Goal: Transaction & Acquisition: Obtain resource

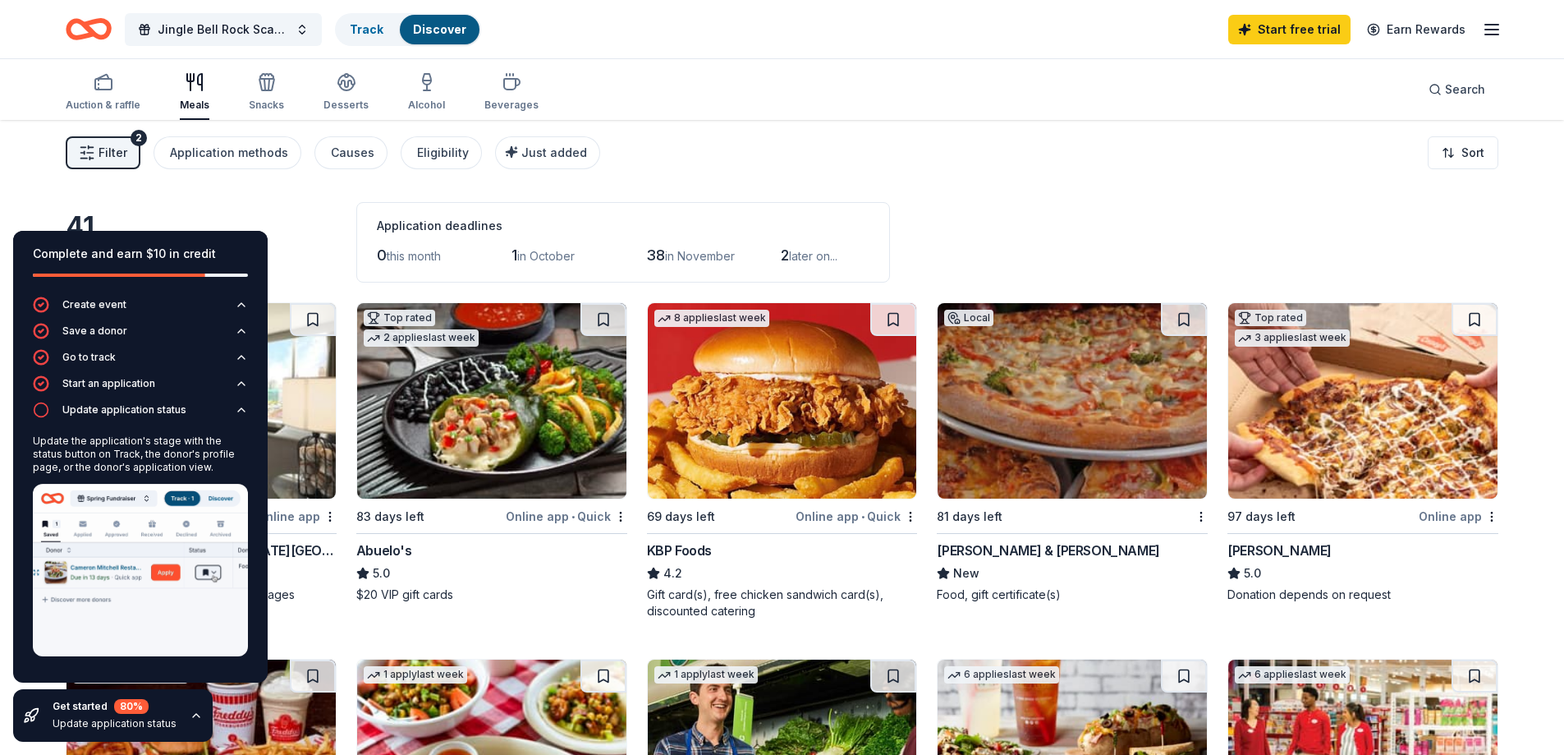
click at [1053, 146] on div "Filter 2 Application methods Causes Eligibility Just added Sort" at bounding box center [782, 153] width 1564 height 66
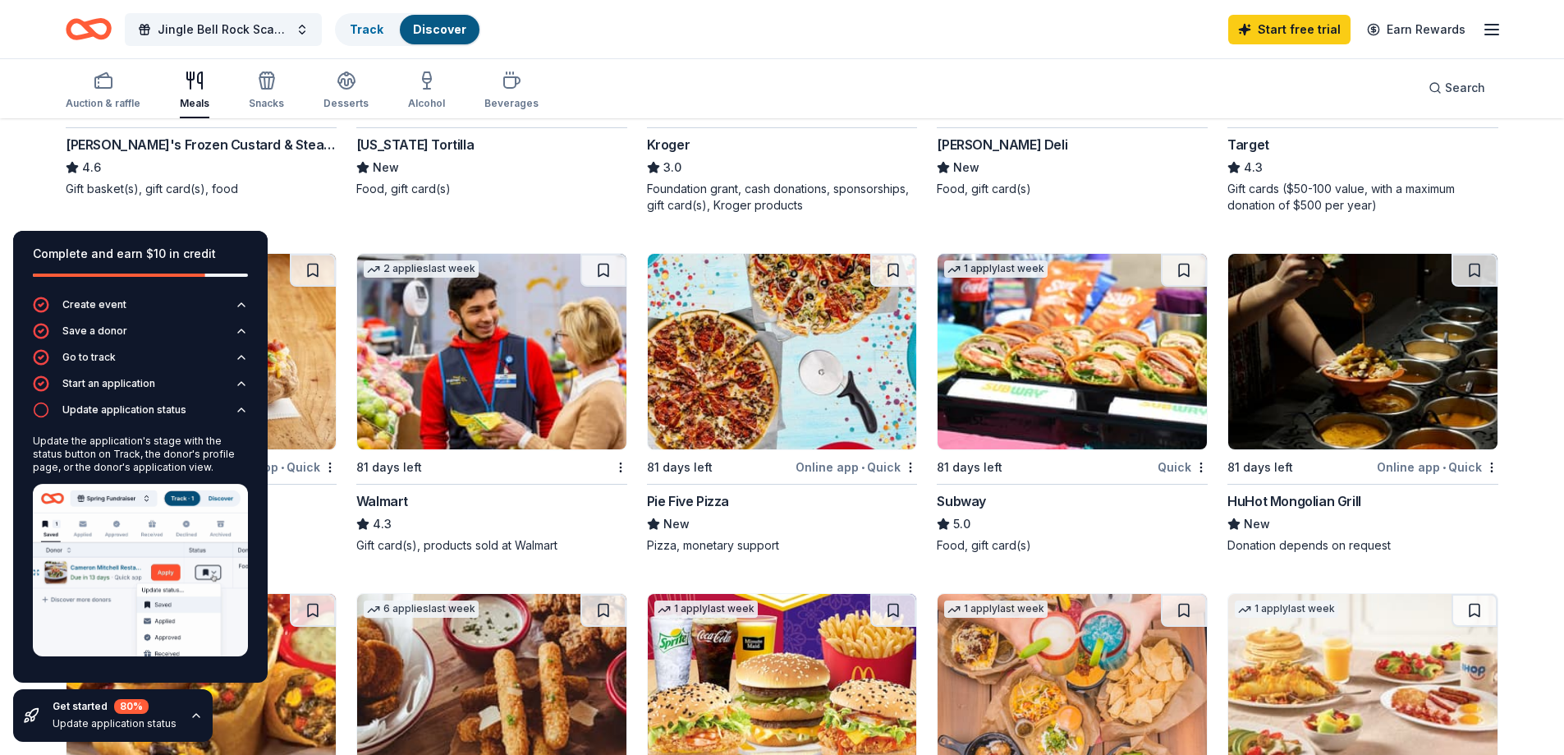
scroll to position [821, 0]
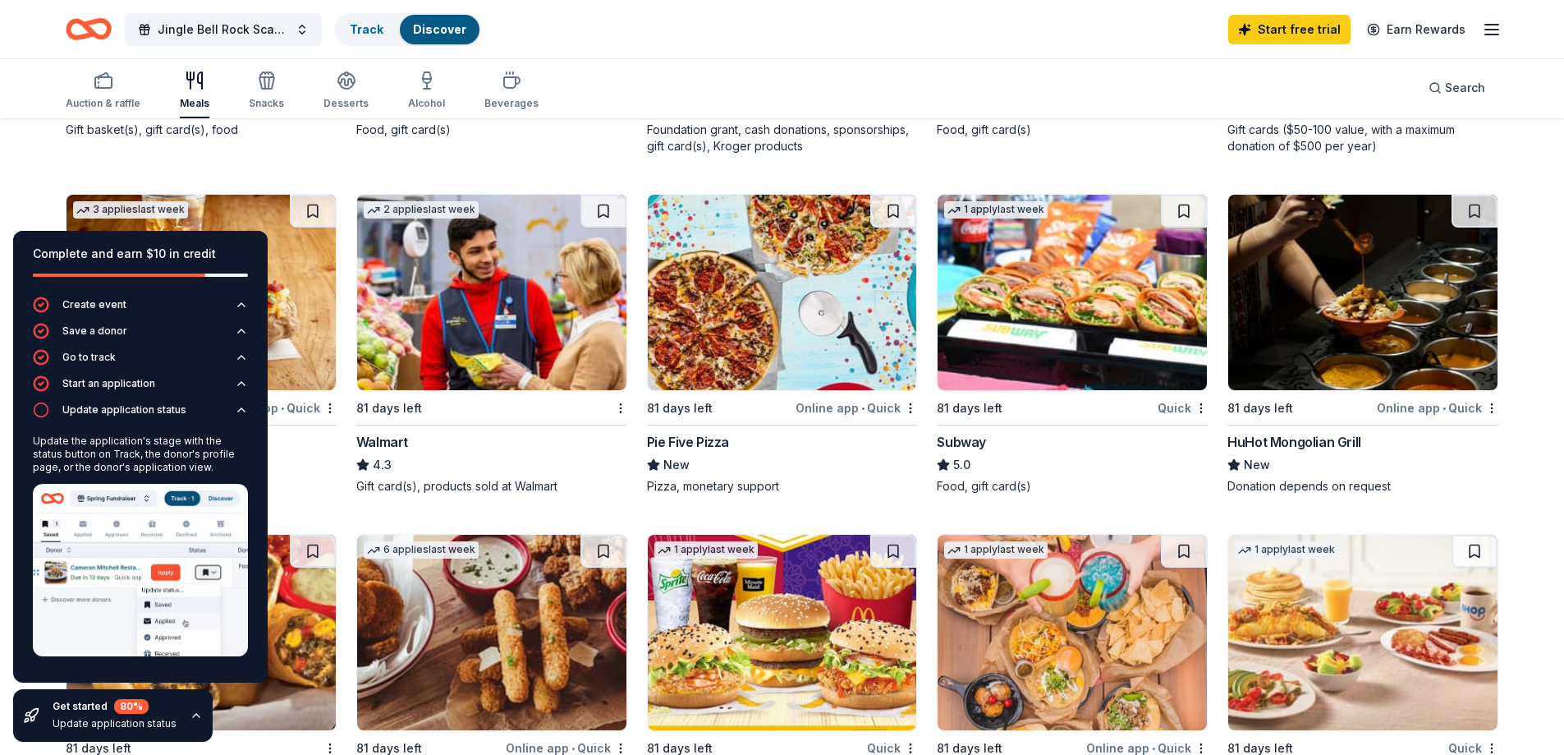
click at [169, 573] on img at bounding box center [140, 570] width 215 height 172
click at [172, 456] on div "Update the application's stage with the status button on Track, the donor's pro…" at bounding box center [140, 453] width 215 height 39
click at [117, 410] on div "Update application status" at bounding box center [124, 409] width 124 height 13
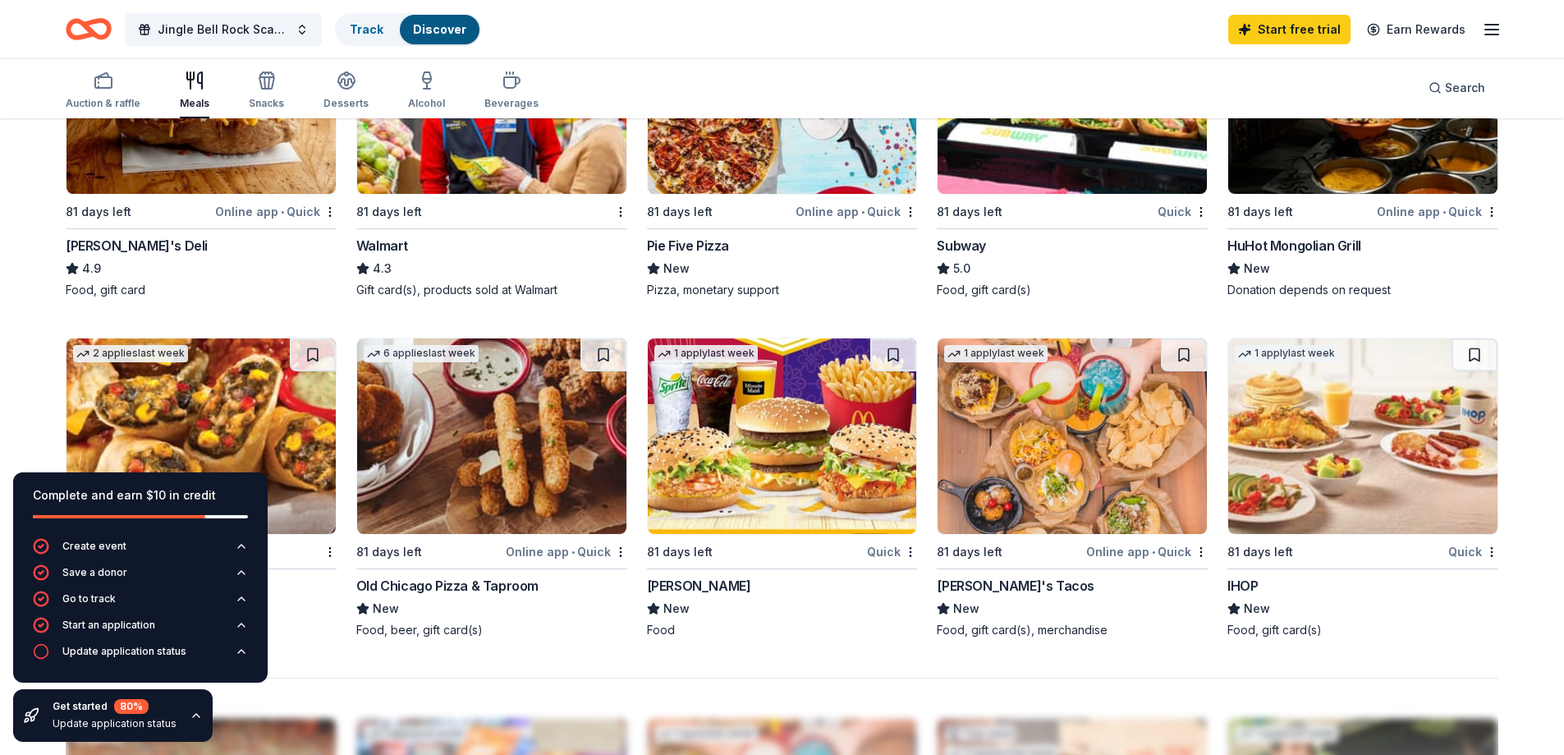
scroll to position [1068, 0]
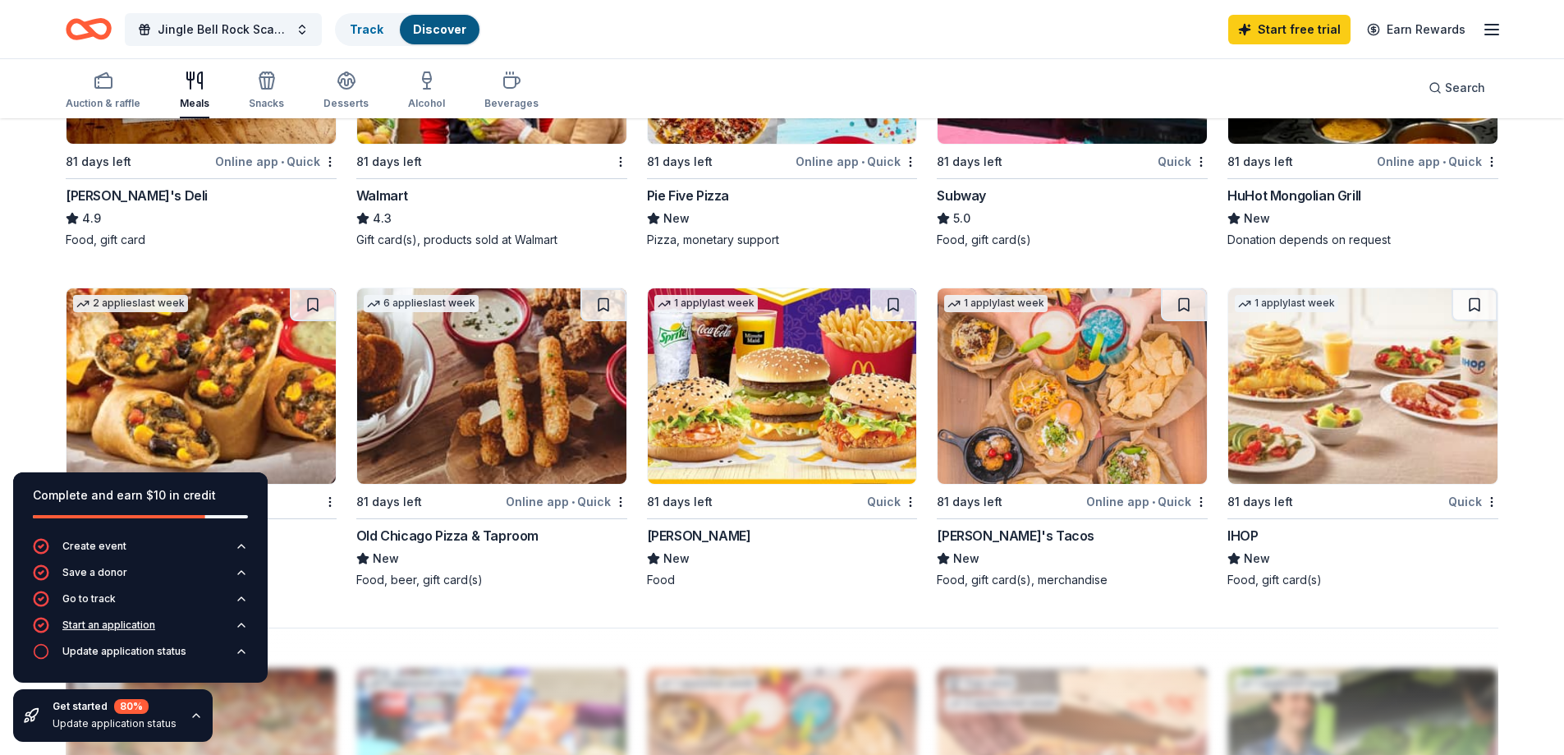
click at [117, 642] on button "Start an application" at bounding box center [140, 630] width 215 height 26
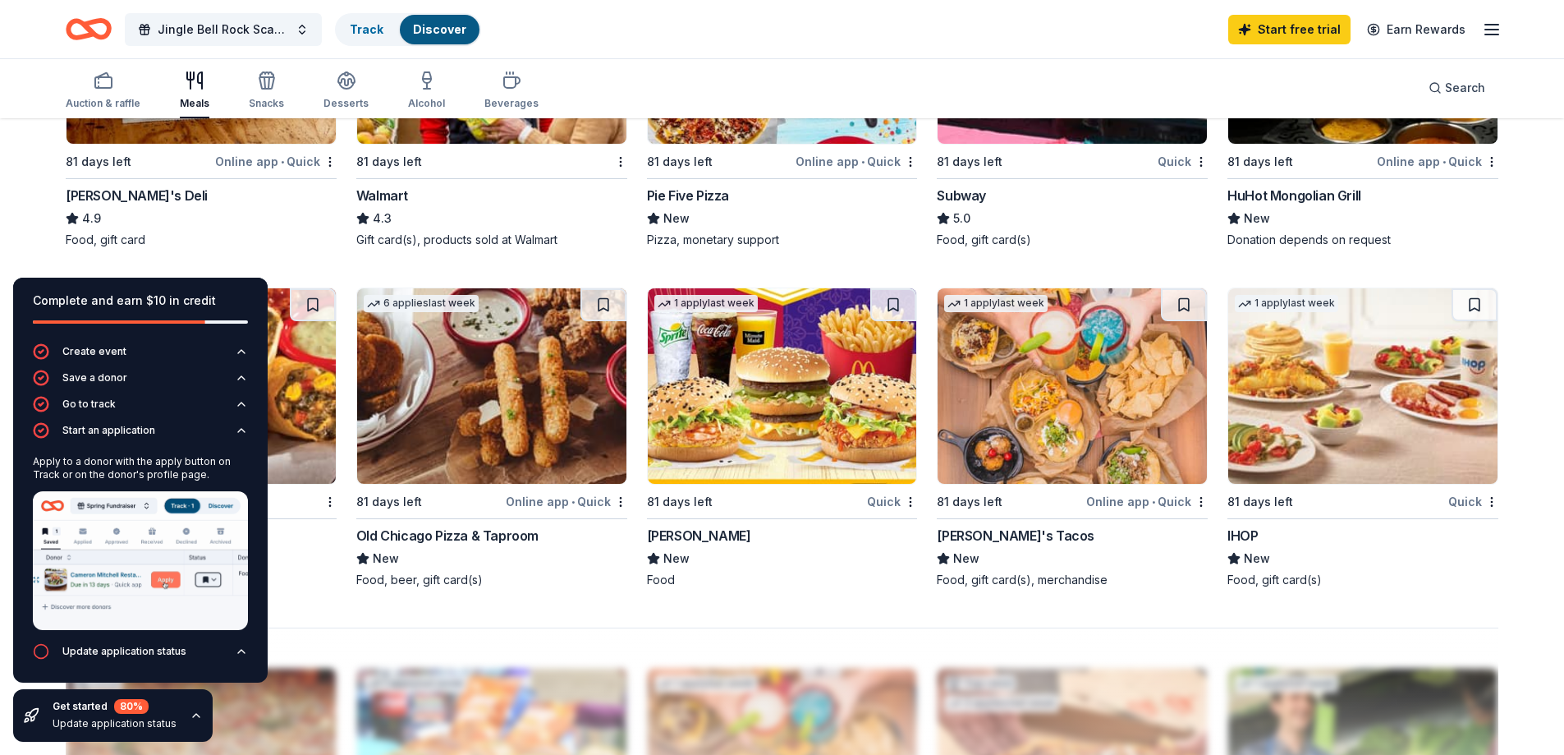
click at [145, 583] on img at bounding box center [140, 560] width 215 height 139
click at [164, 458] on div "Apply to a donor with the apply button on Track or on the donor's profile page." at bounding box center [140, 468] width 215 height 26
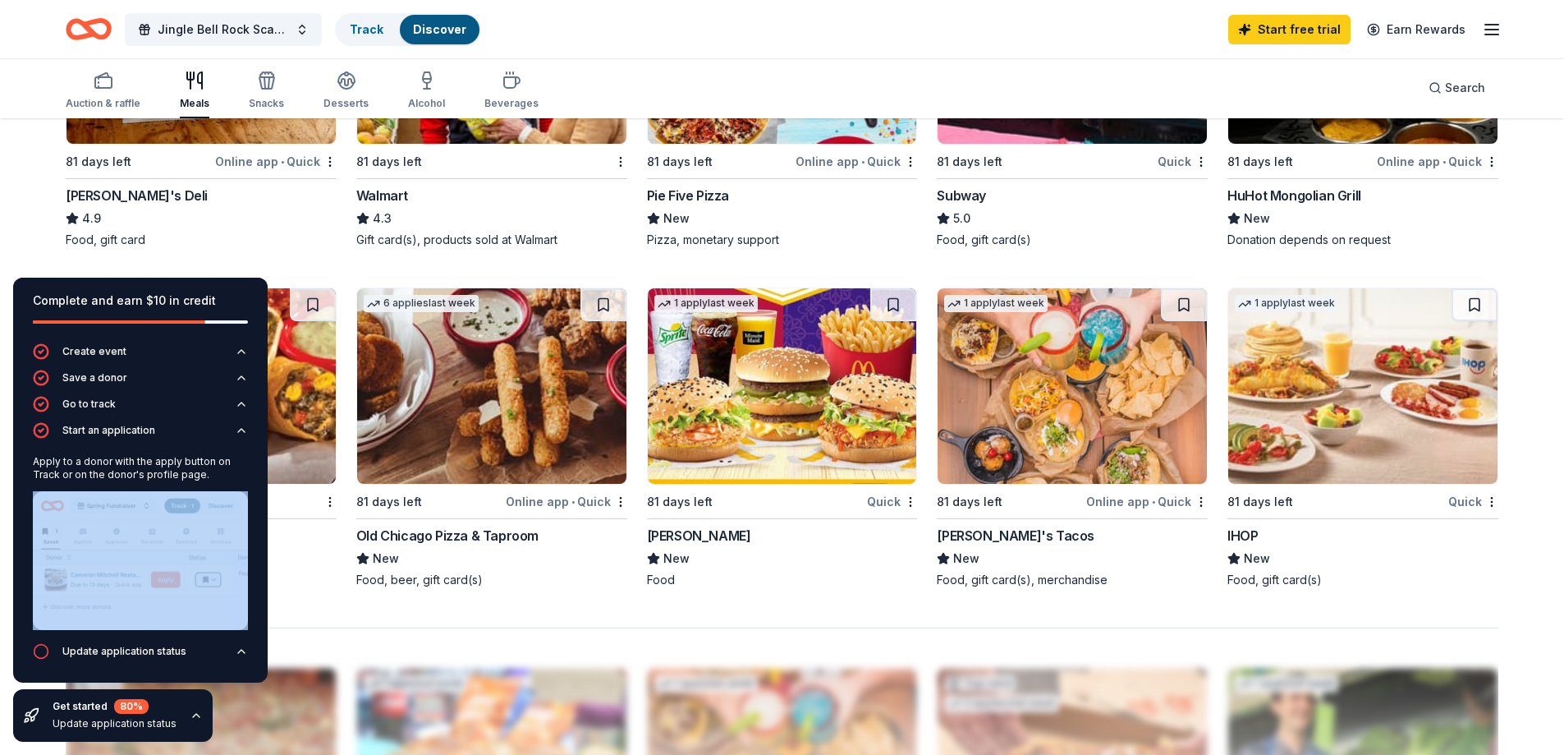
click at [229, 484] on div "Apply to a donor with the apply button on Track or on the donor's profile page." at bounding box center [140, 545] width 215 height 195
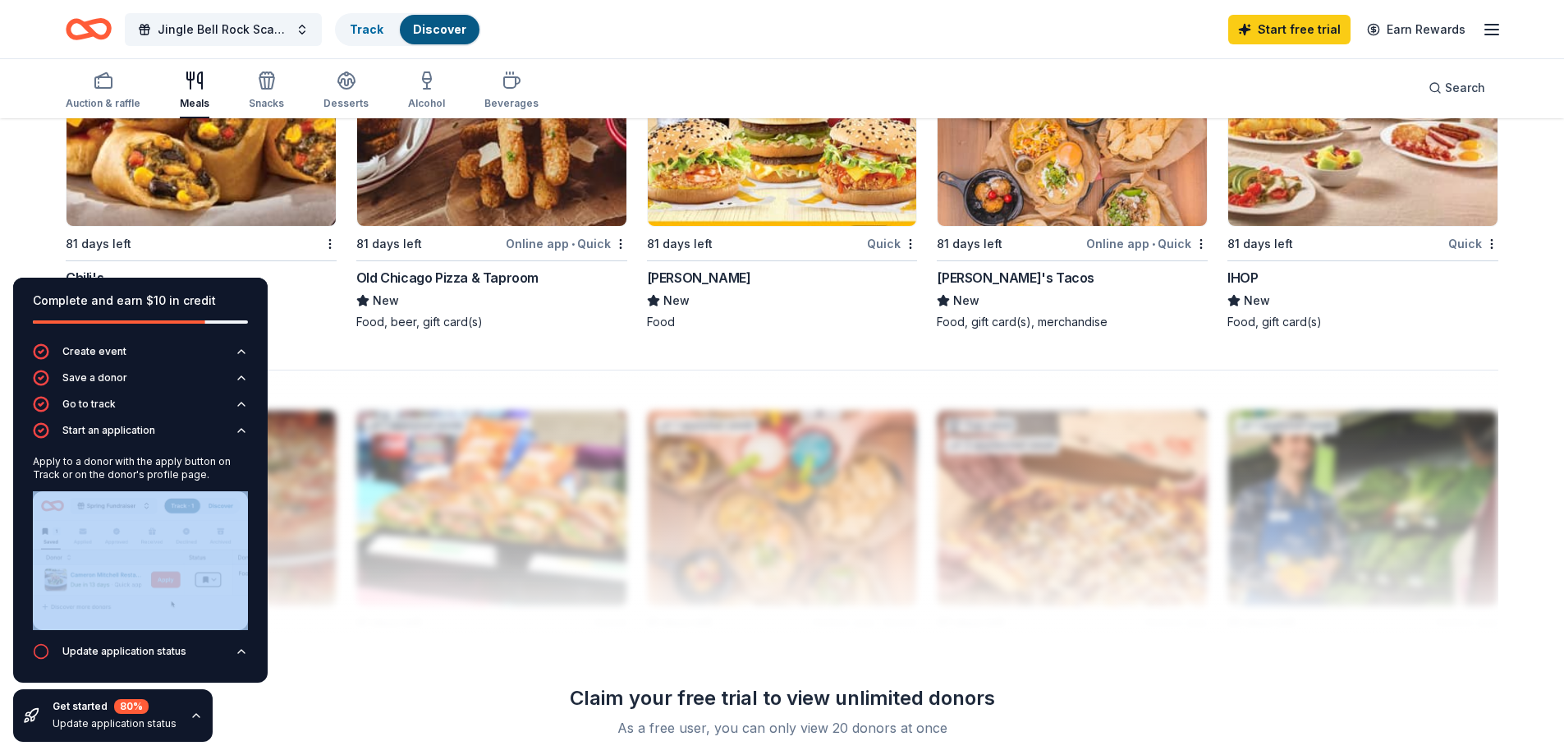
scroll to position [1396, 0]
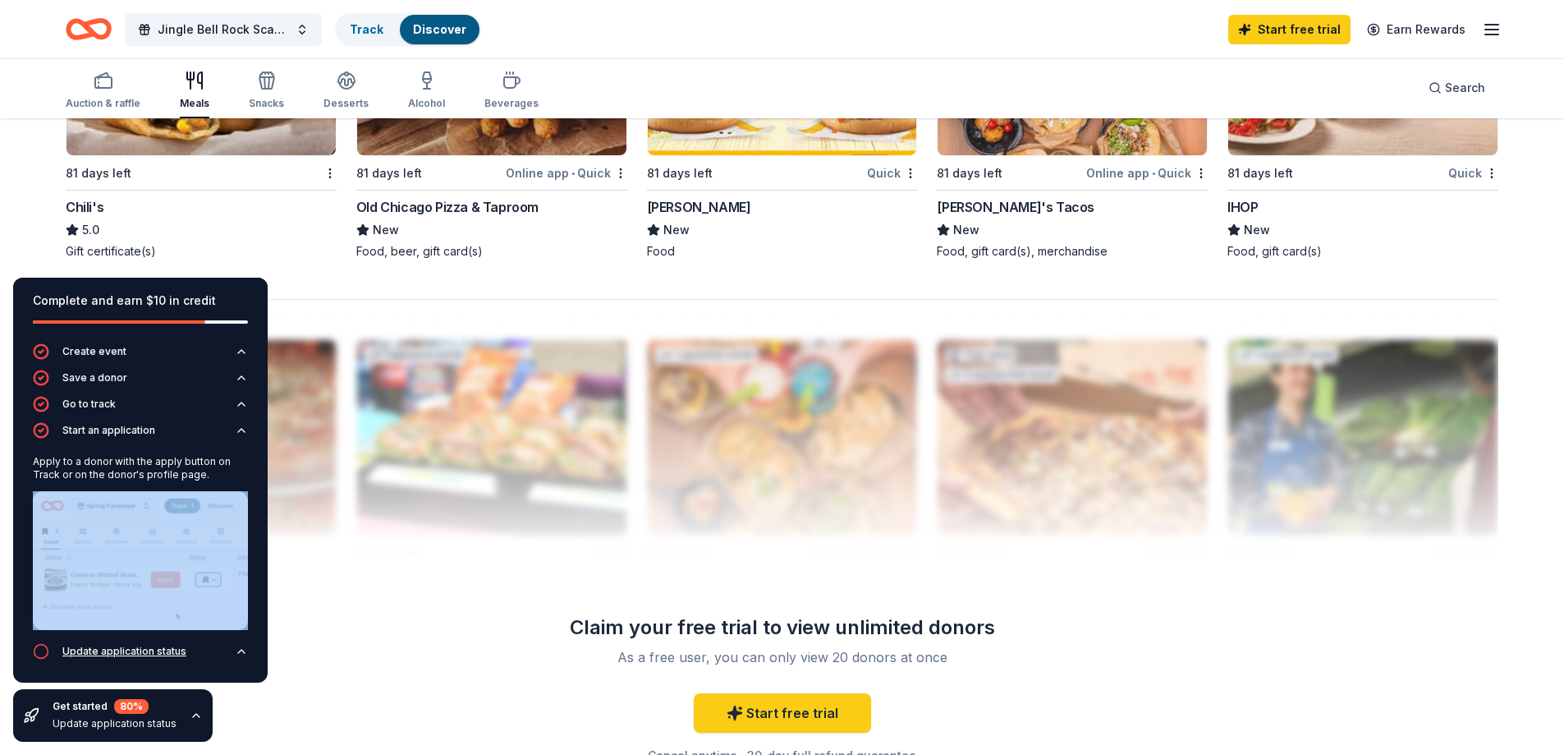
click at [39, 651] on icon "button" at bounding box center [41, 651] width 16 height 16
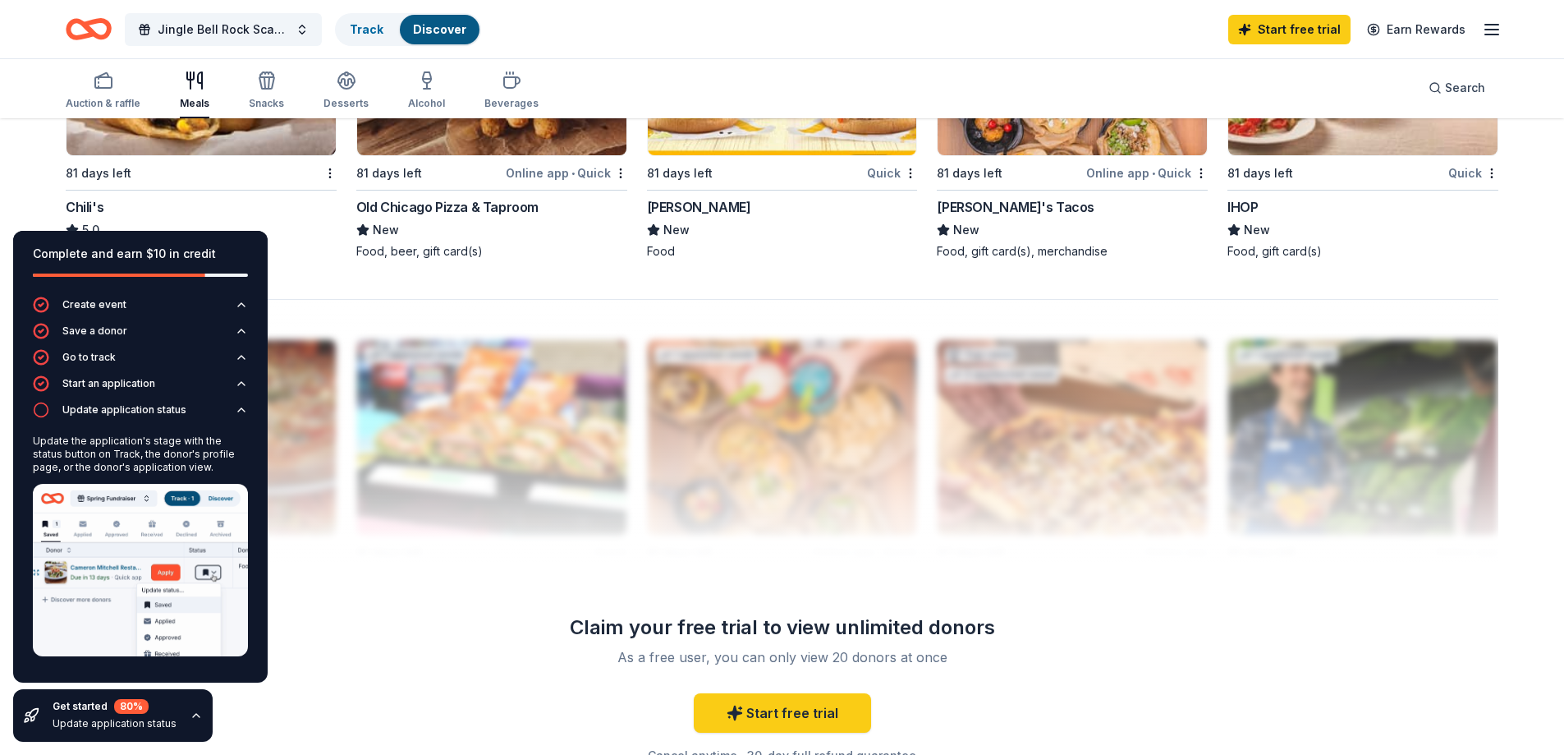
drag, startPoint x: 140, startPoint y: 623, endPoint x: 214, endPoint y: 467, distance: 172.7
click at [140, 623] on img at bounding box center [140, 570] width 215 height 172
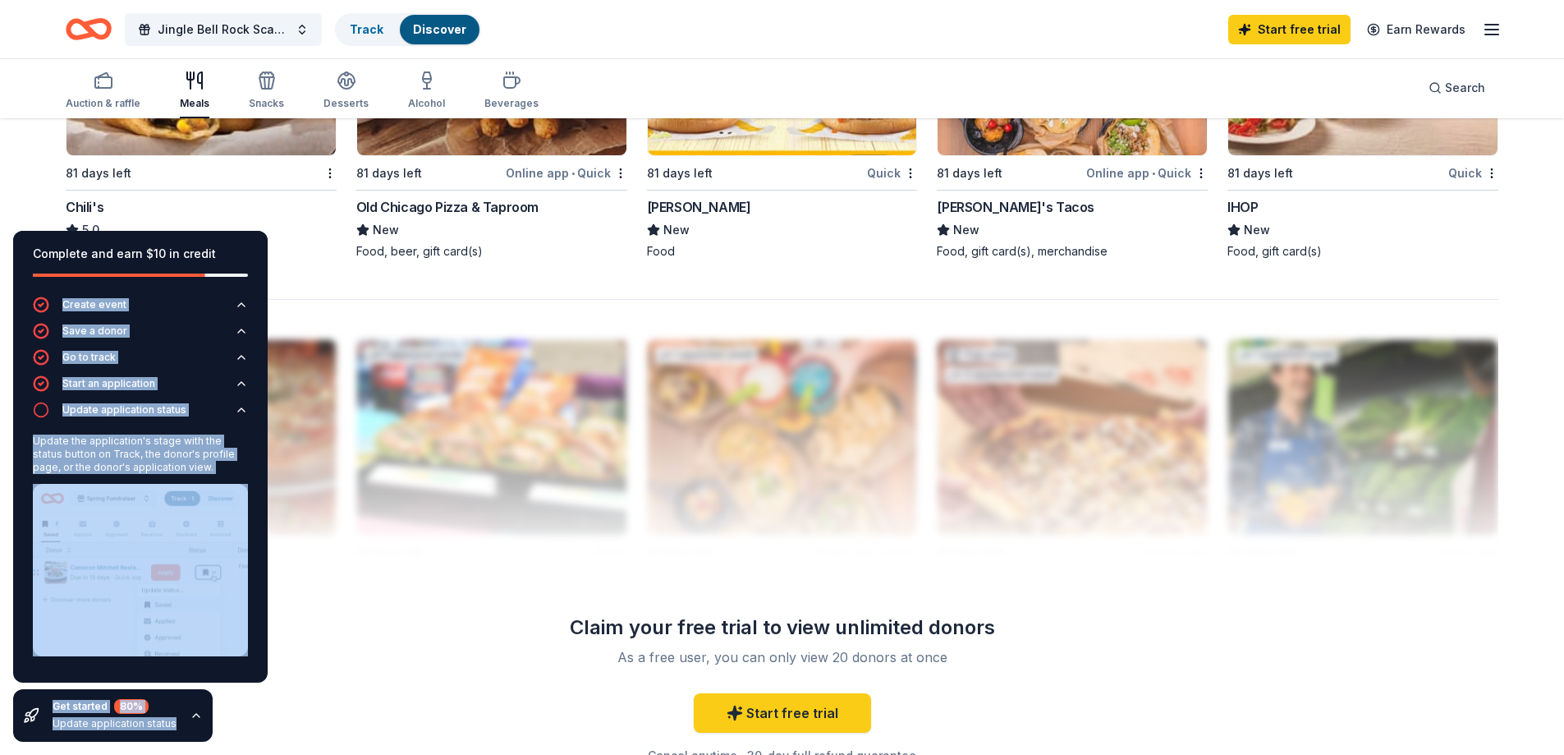
click at [297, 240] on div "Chili's 5.0 Gift certificate(s)" at bounding box center [201, 228] width 271 height 62
click at [1244, 205] on div "IHOP" at bounding box center [1243, 207] width 30 height 20
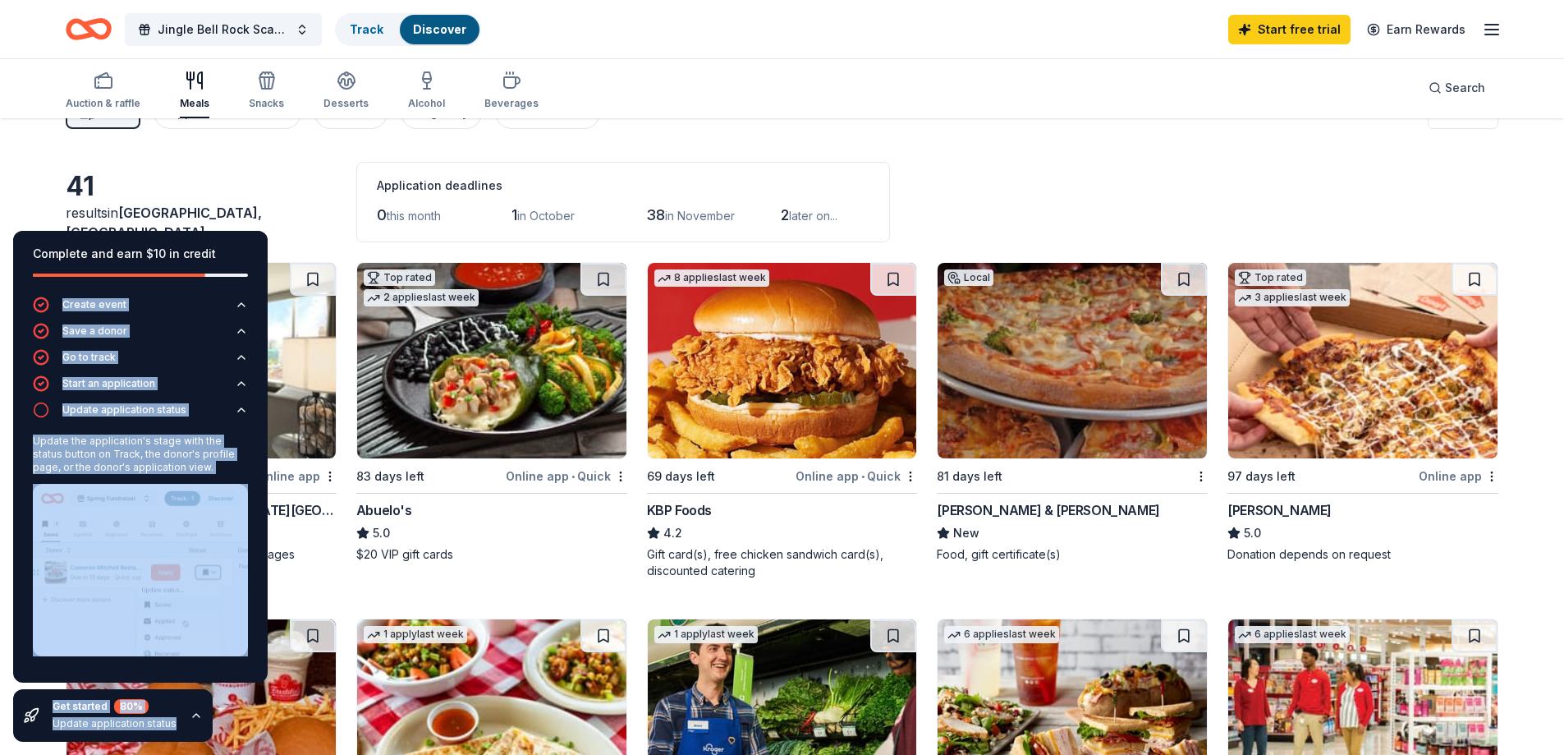
scroll to position [39, 0]
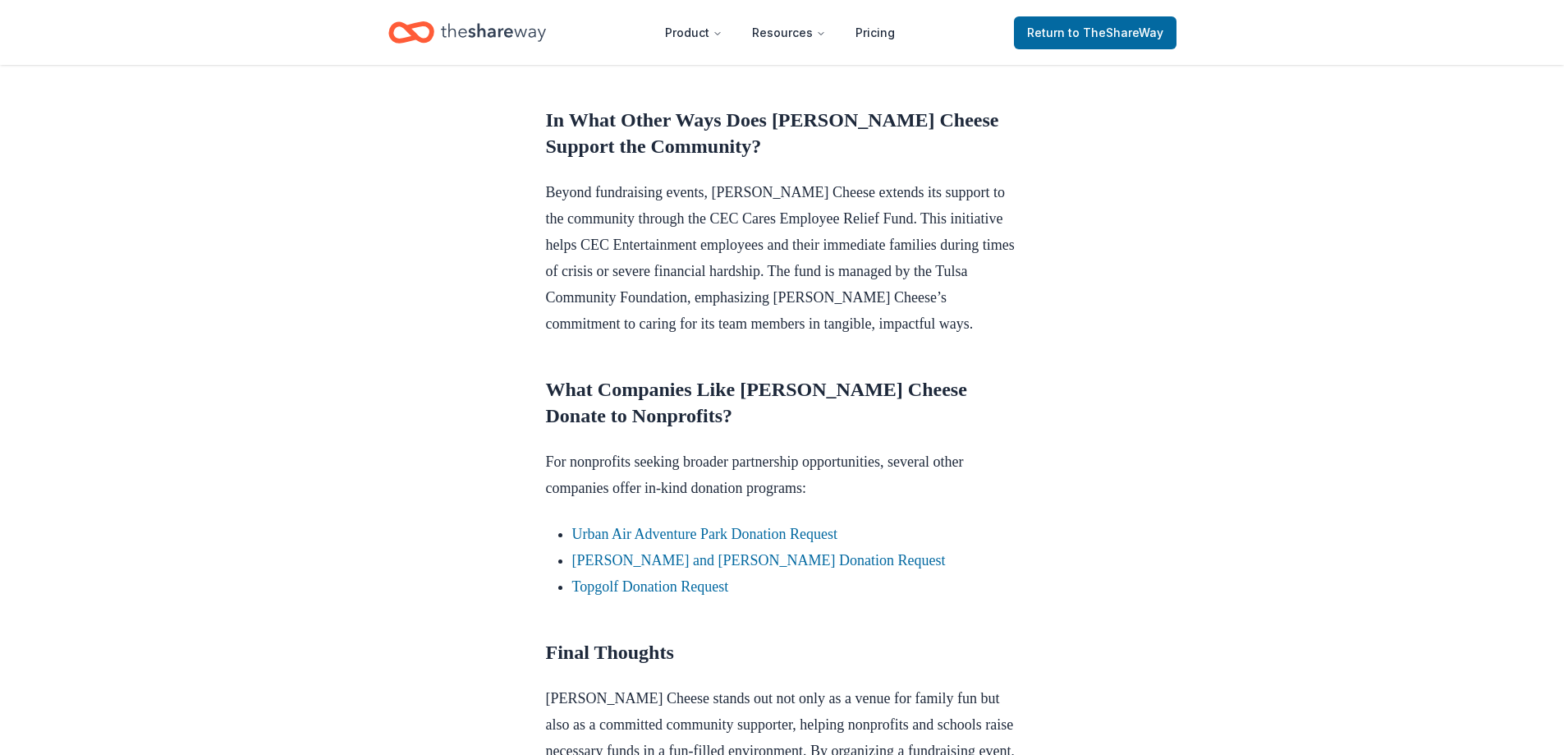
scroll to position [1396, 0]
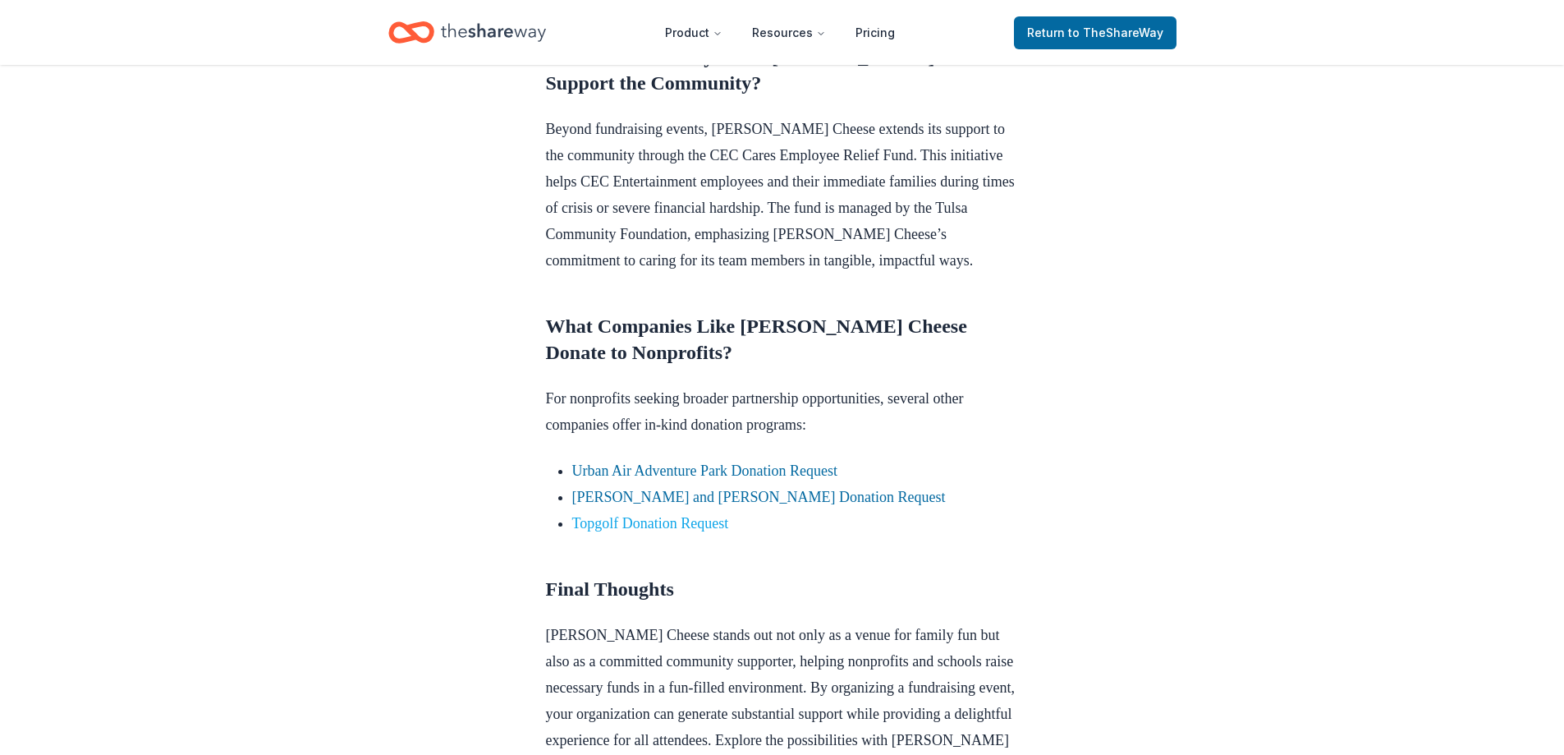
click at [658, 517] on link "Topgolf Donation Request" at bounding box center [650, 523] width 157 height 16
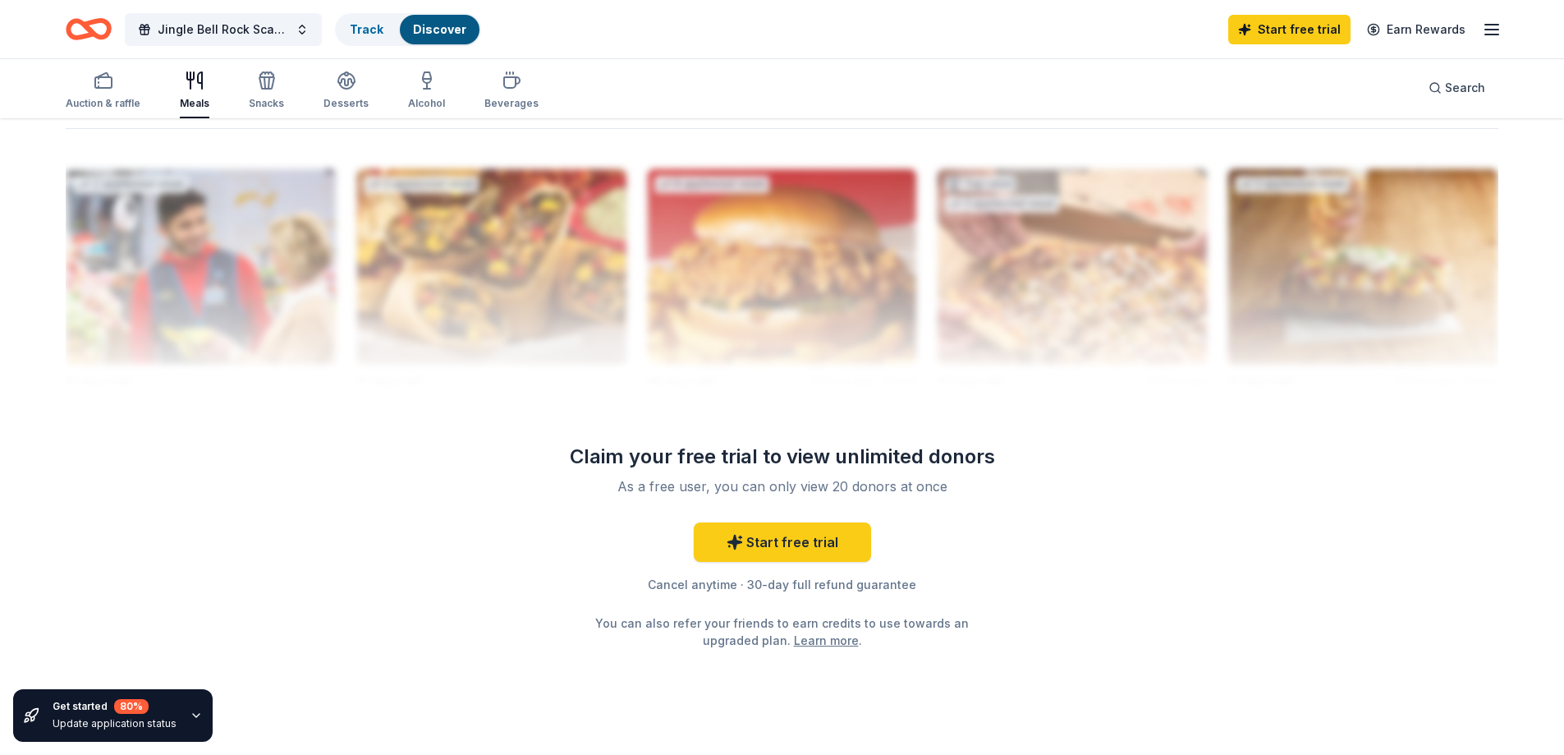
scroll to position [1599, 0]
